Goal: Entertainment & Leisure: Consume media (video, audio)

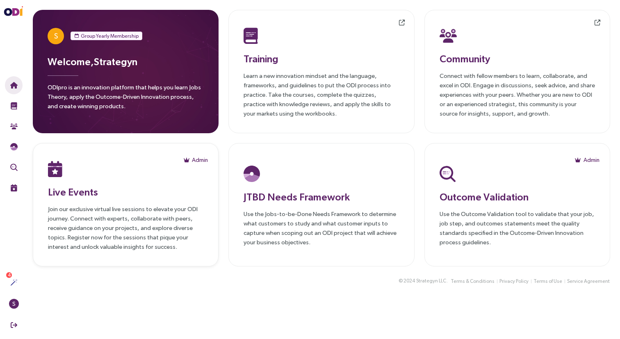
click at [130, 213] on p "Join our exclusive virtual live sessions to elevate your ODI journey. Connect w…" at bounding box center [125, 227] width 155 height 47
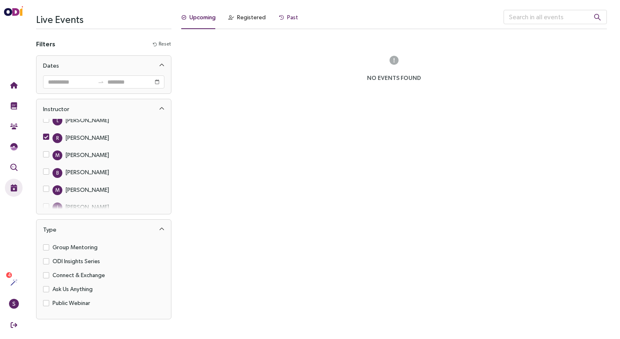
click at [279, 20] on span at bounding box center [281, 17] width 5 height 5
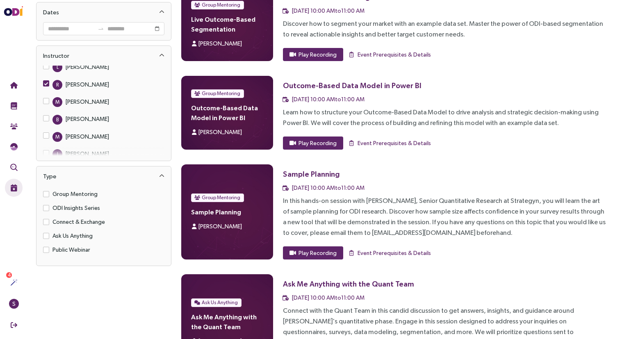
scroll to position [52, 0]
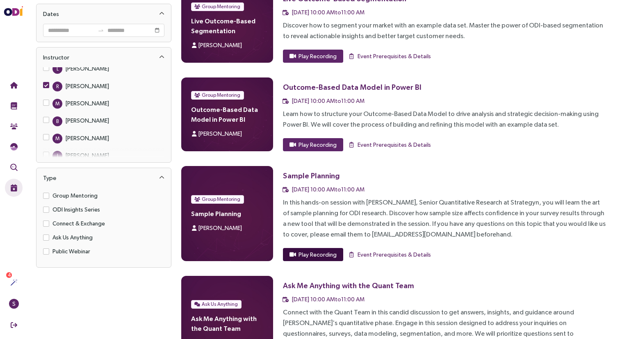
click at [311, 255] on span "Play Recording" at bounding box center [318, 254] width 38 height 9
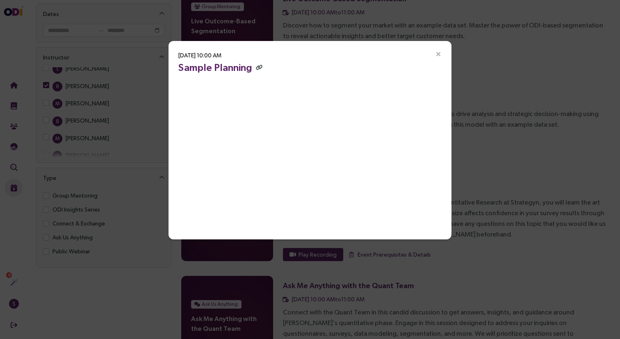
click at [256, 67] on icon "button" at bounding box center [259, 67] width 7 height 5
click at [555, 166] on div "[DATE] 10:00 AM Sample Planning" at bounding box center [310, 169] width 620 height 339
click at [254, 68] on span at bounding box center [258, 67] width 8 height 11
click at [257, 67] on icon "button" at bounding box center [259, 67] width 7 height 5
